Goal: Task Accomplishment & Management: Use online tool/utility

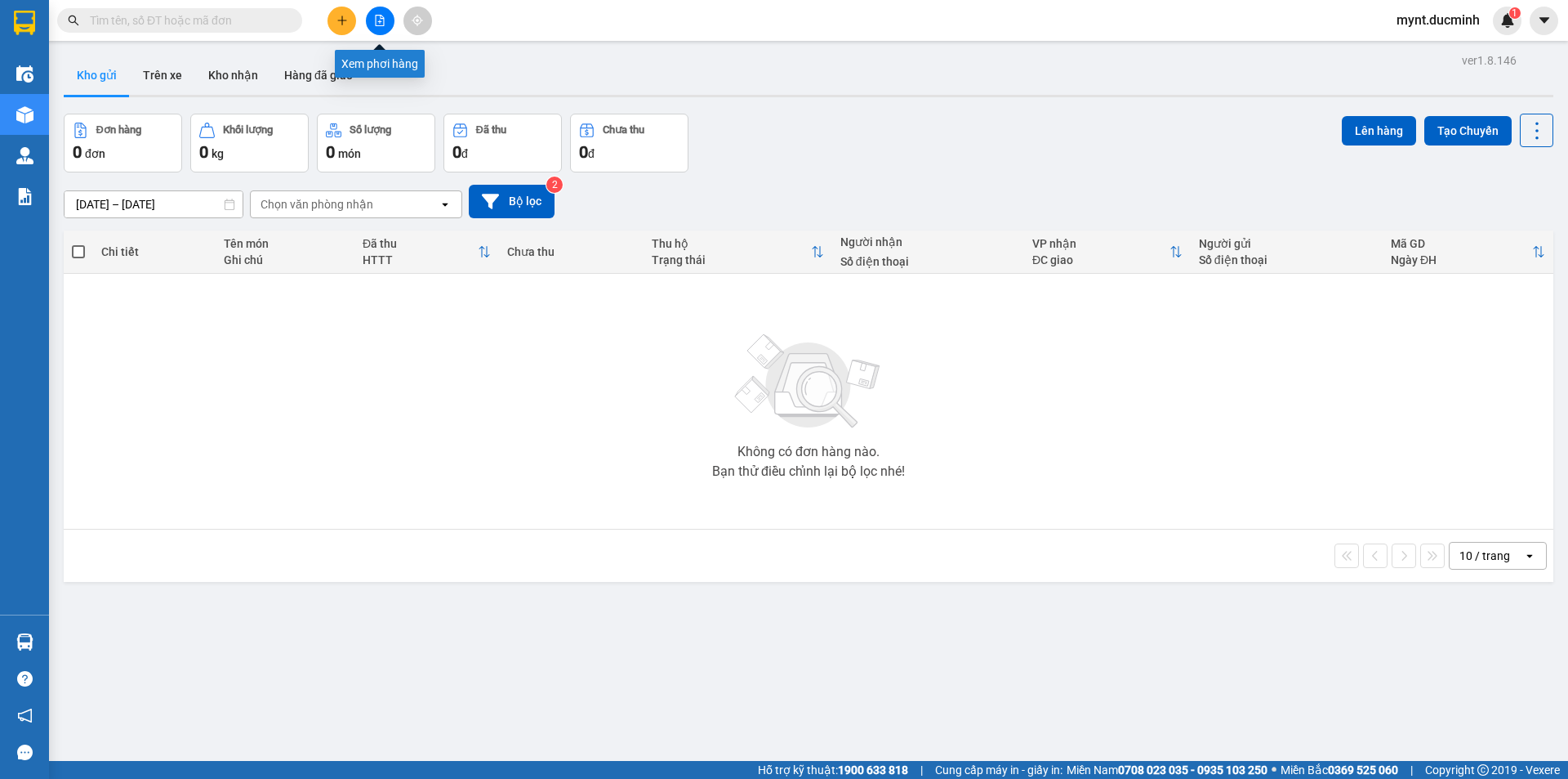
click at [379, 17] on icon "file-add" at bounding box center [380, 20] width 12 height 12
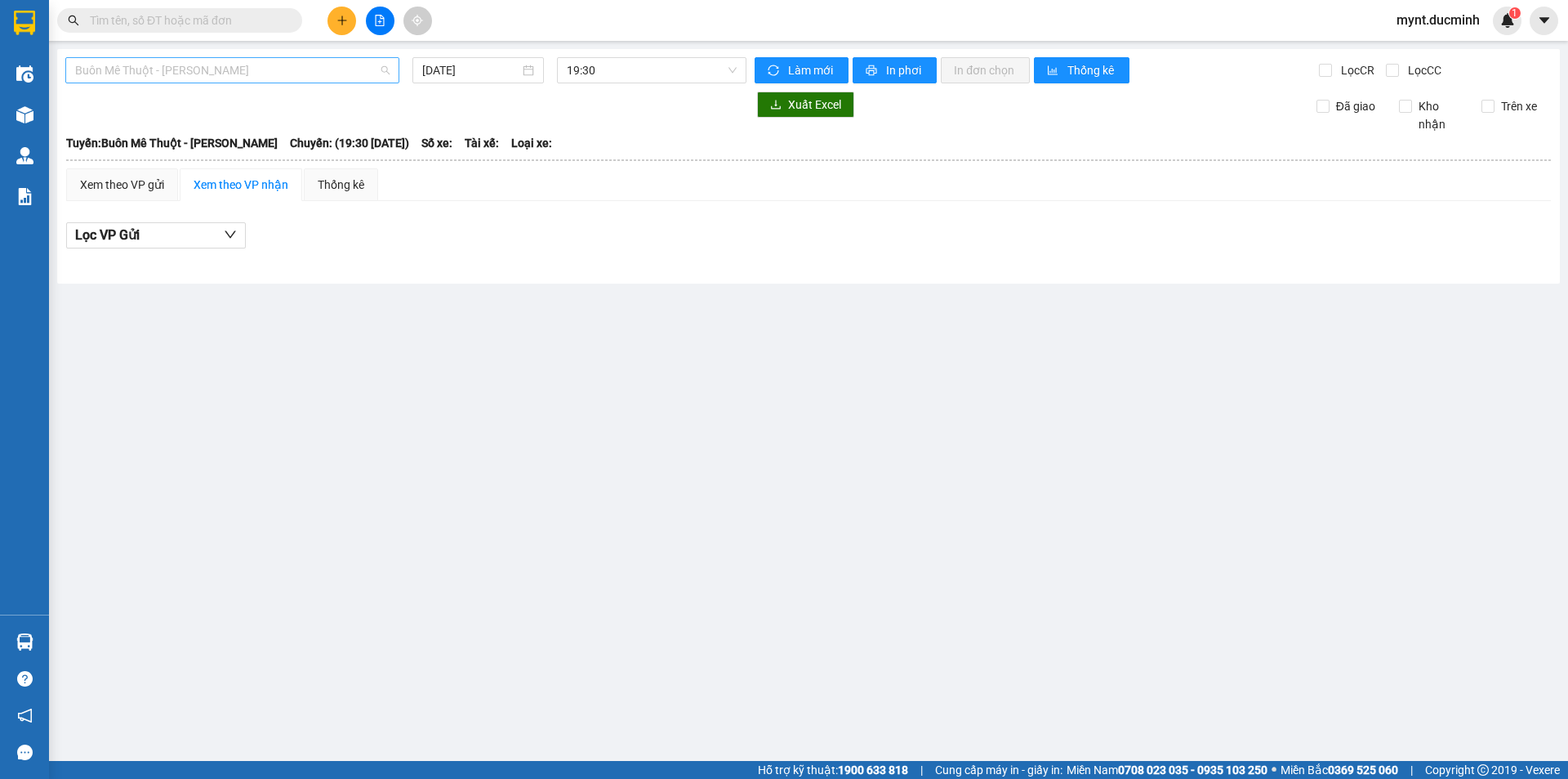
click at [161, 65] on span "Buôn Mê Thuột - [PERSON_NAME]" at bounding box center [232, 70] width 314 height 24
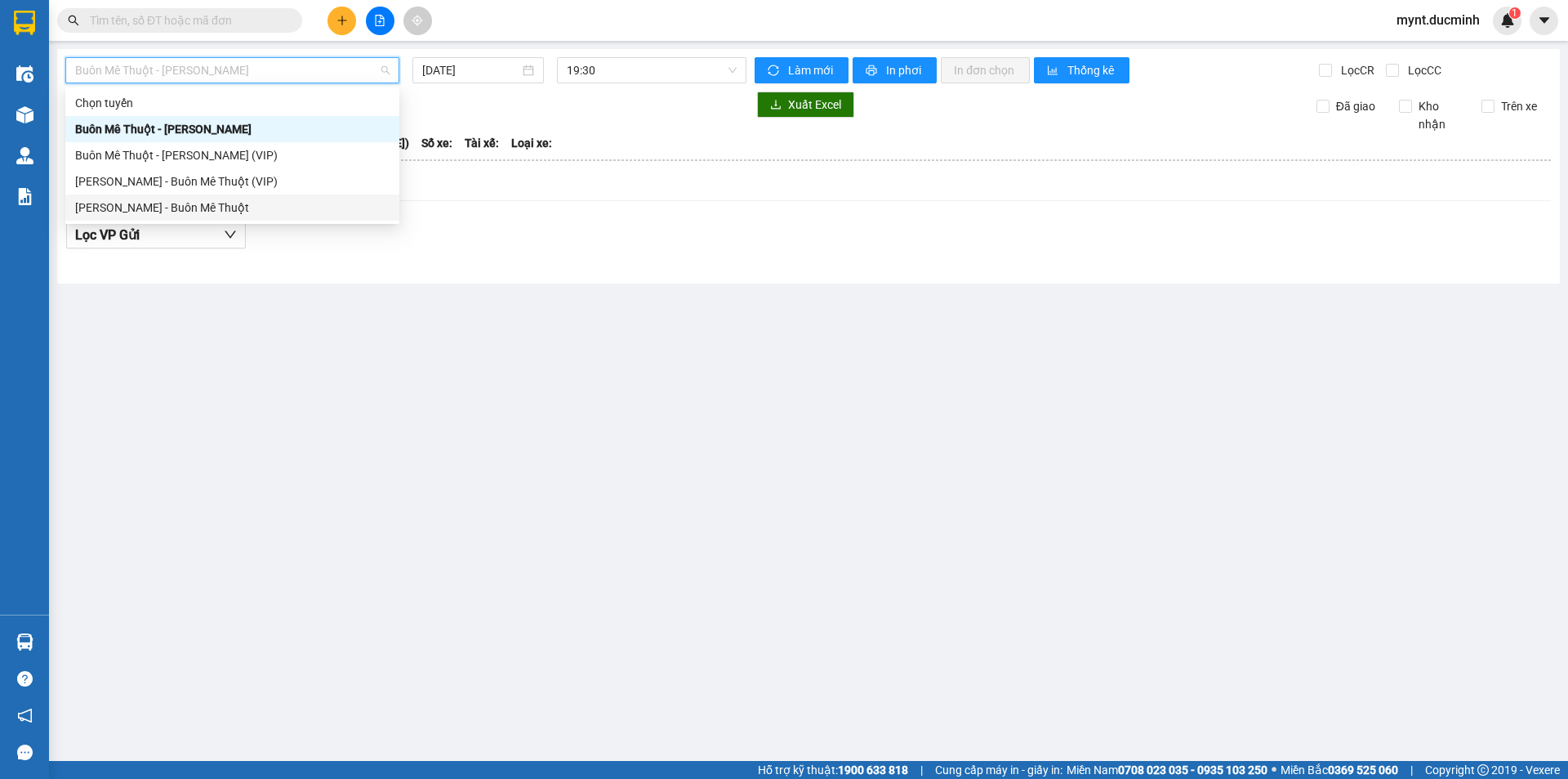
click at [139, 206] on div "[PERSON_NAME] - Buôn Mê Thuột" at bounding box center [232, 208] width 314 height 18
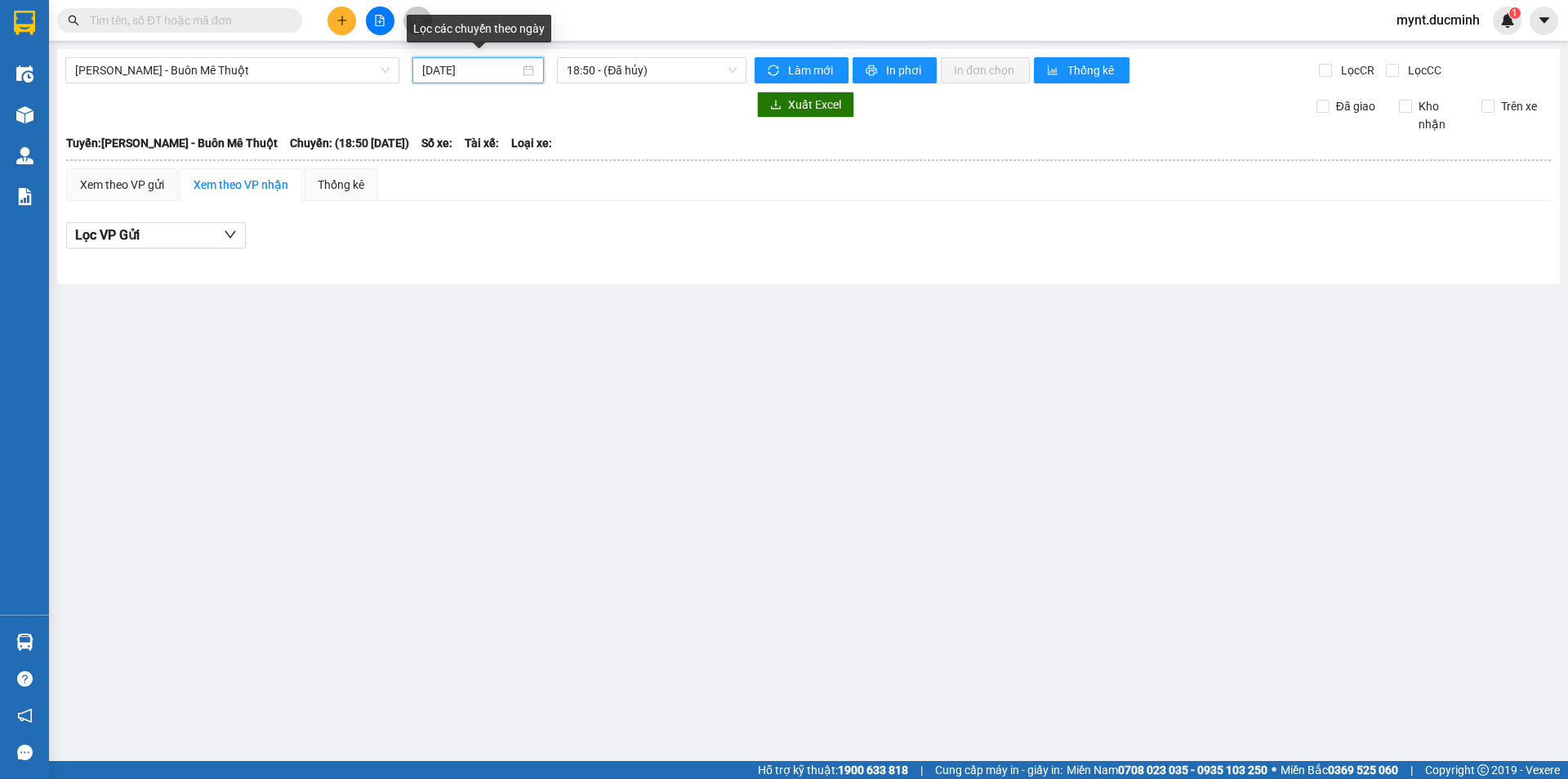
click at [442, 70] on input "[DATE]" at bounding box center [470, 70] width 97 height 18
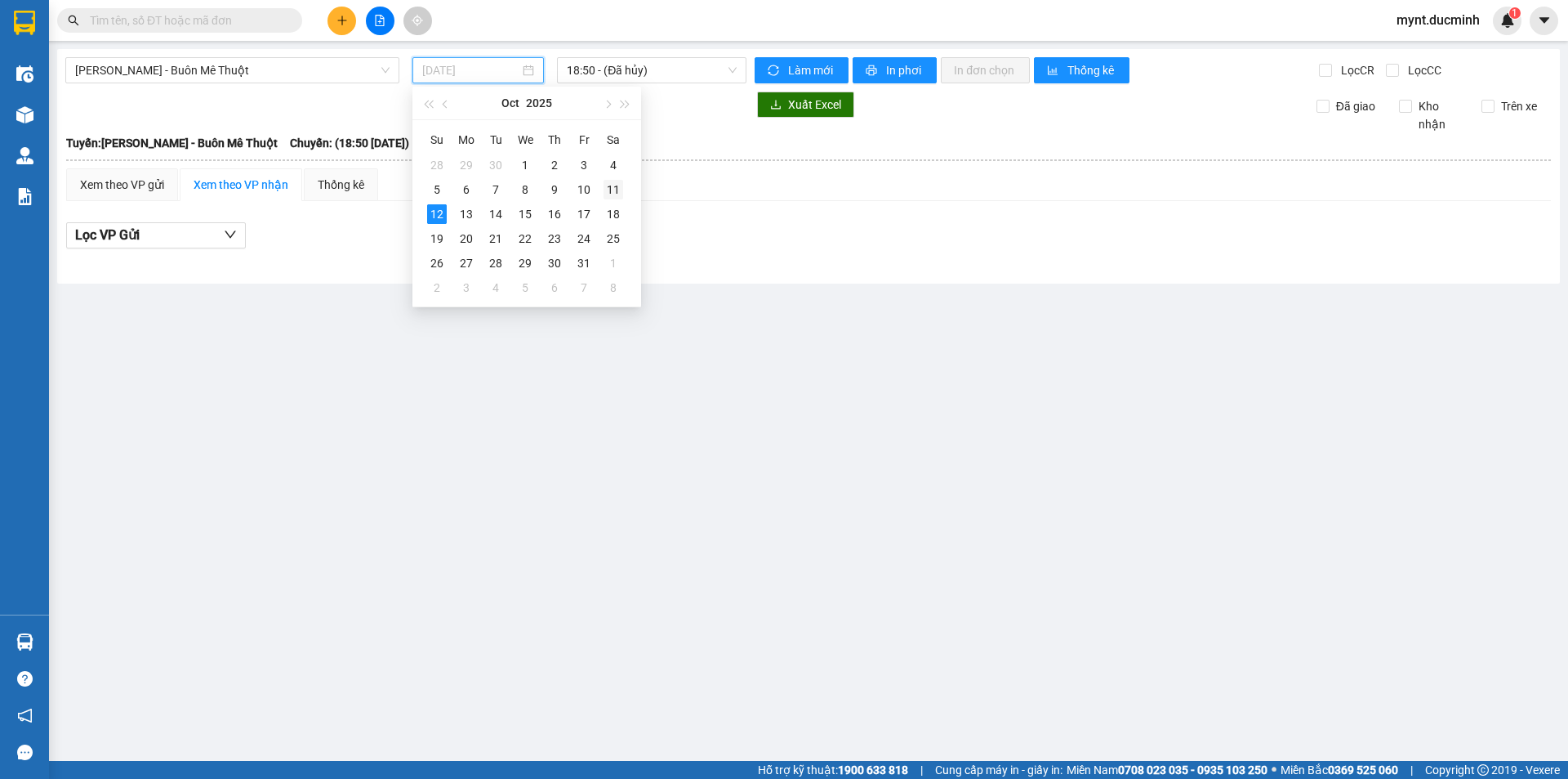
click at [614, 187] on div "11" at bounding box center [613, 189] width 19 height 19
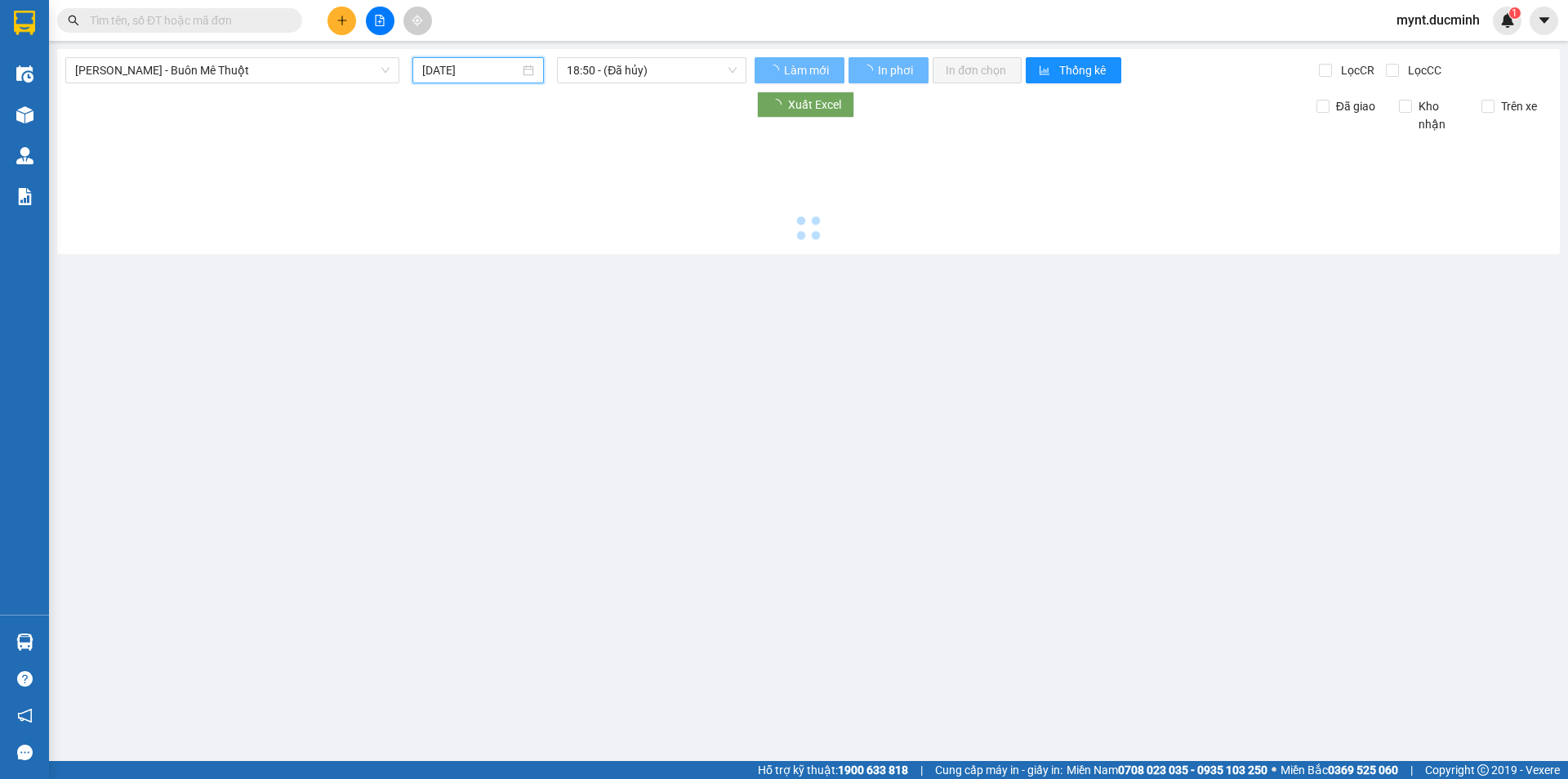
type input "[DATE]"
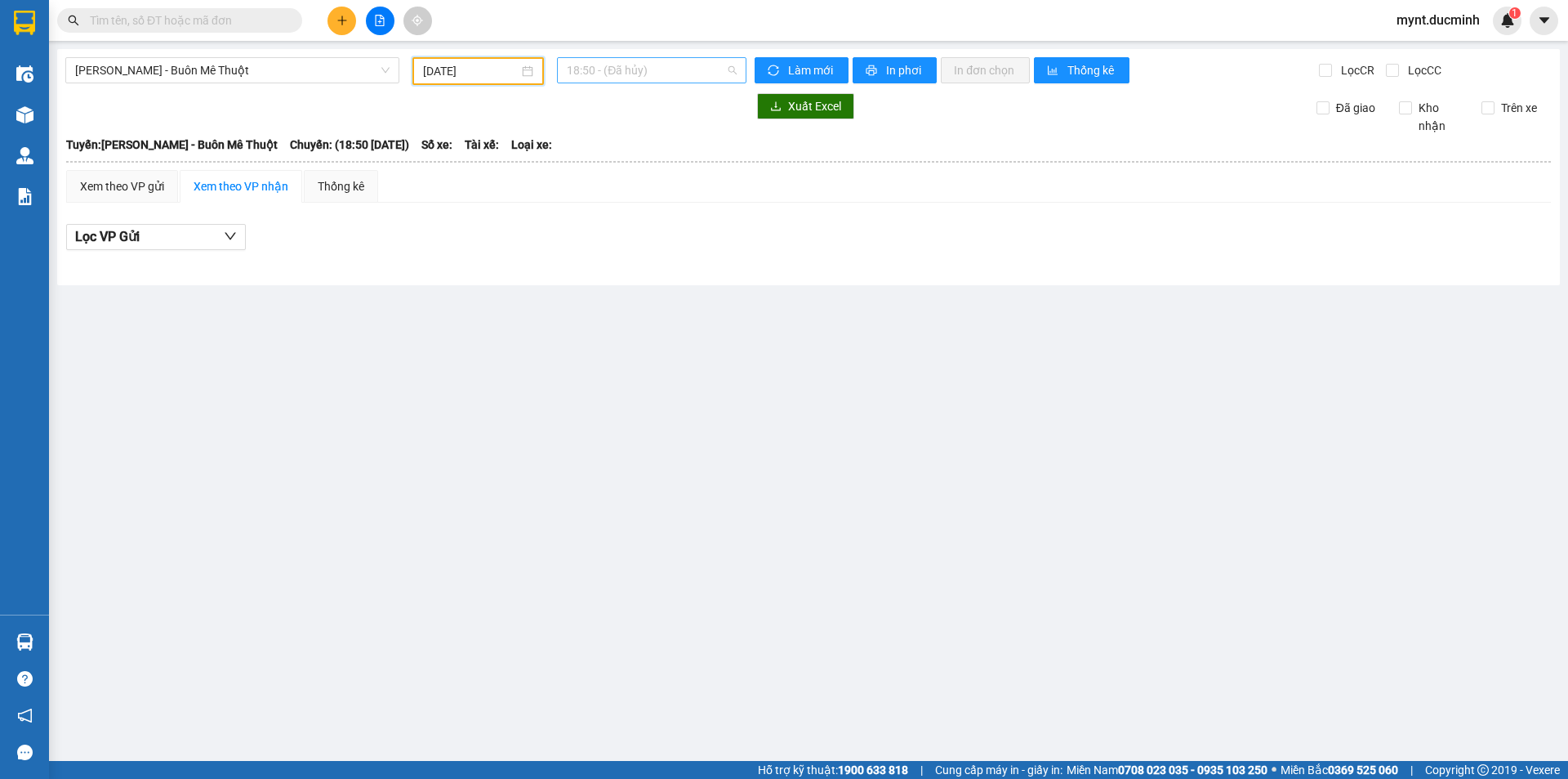
click at [668, 64] on span "18:50 - (Đã hủy)" at bounding box center [651, 70] width 170 height 24
click at [642, 160] on div "19:20 - 47B-02.222" at bounding box center [629, 155] width 127 height 18
